Goal: Information Seeking & Learning: Learn about a topic

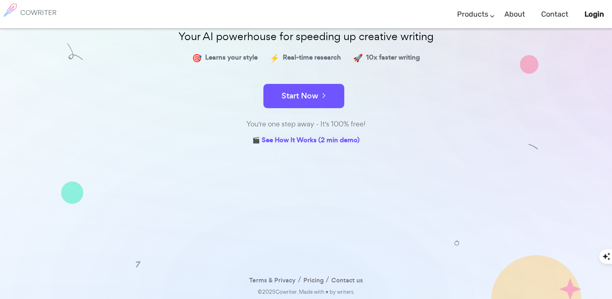
scroll to position [2, 0]
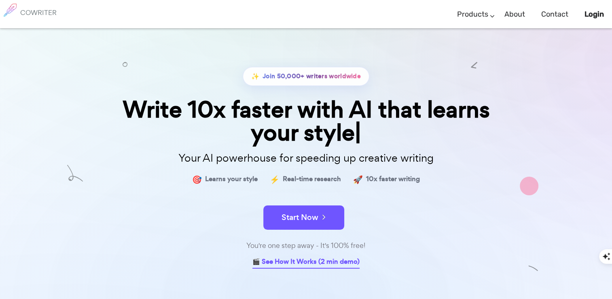
click at [294, 263] on link "🎬 See How It Works (2 min demo)" at bounding box center [305, 262] width 107 height 13
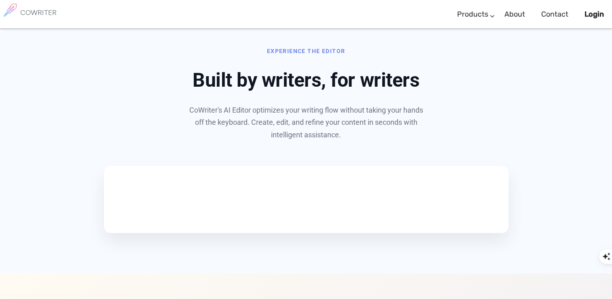
scroll to position [388, 0]
